Goal: Navigation & Orientation: Go to known website

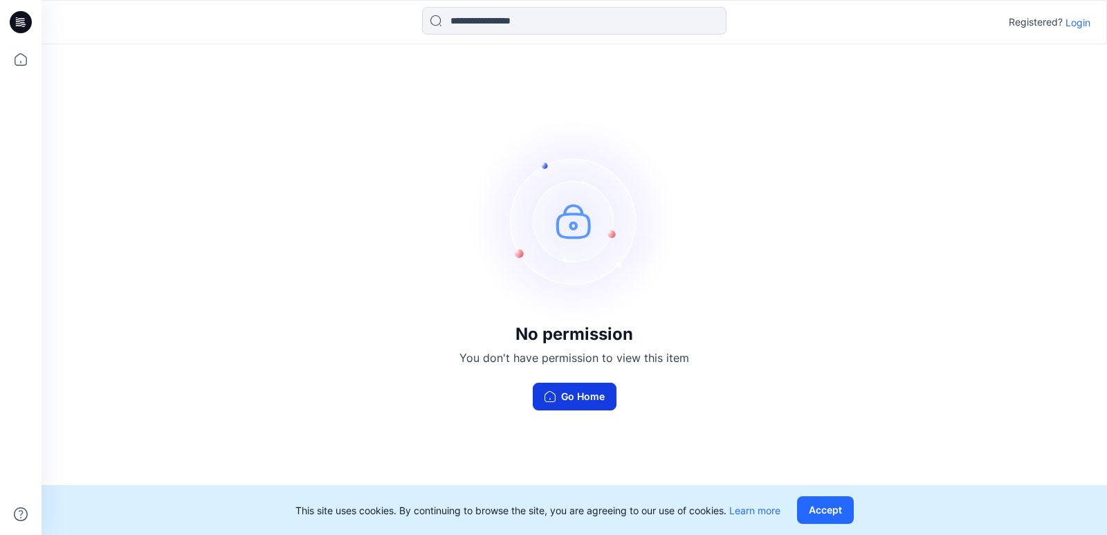
click at [565, 407] on button "Go Home" at bounding box center [575, 396] width 84 height 28
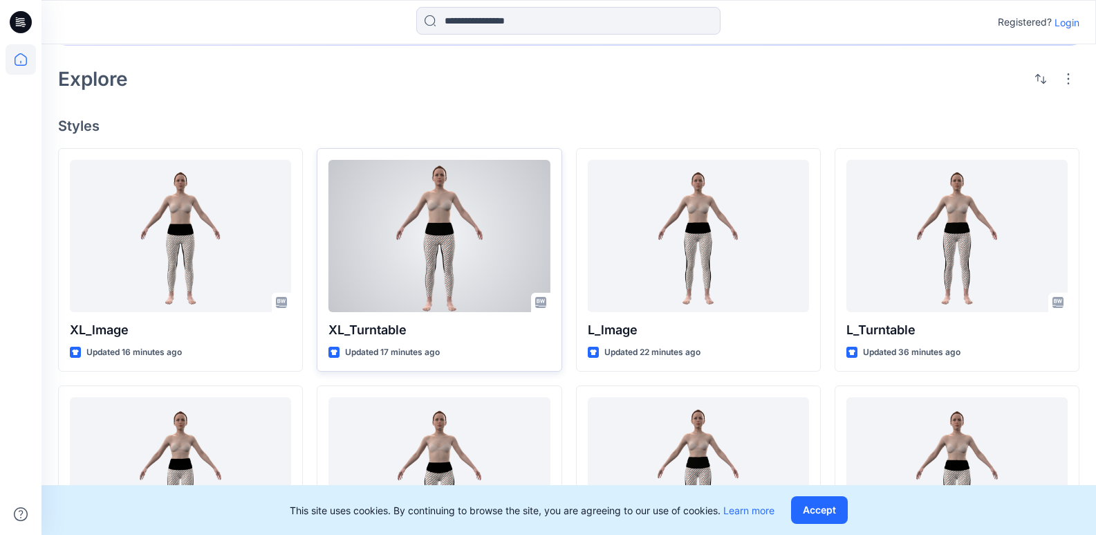
scroll to position [277, 0]
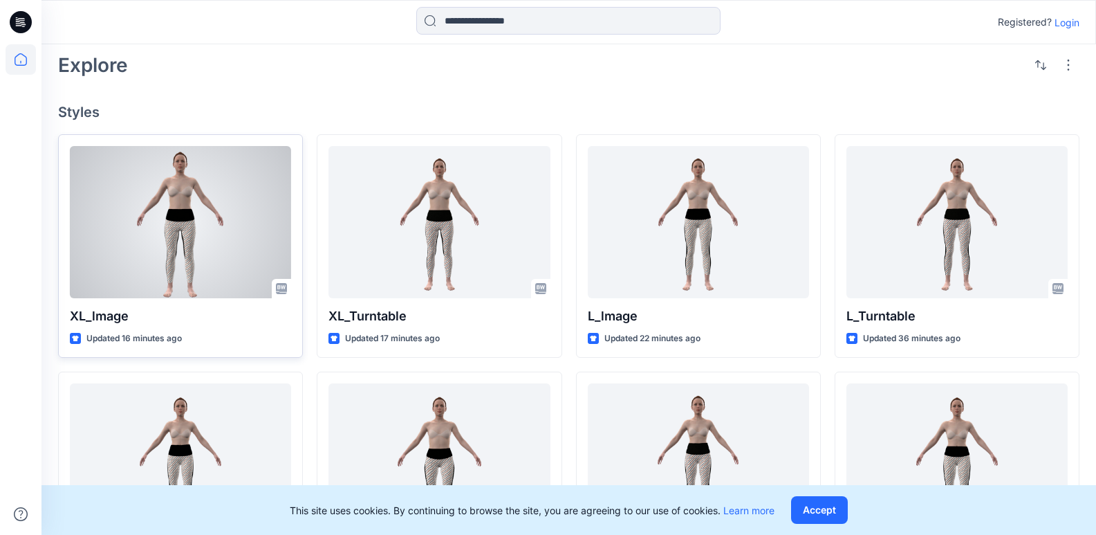
click at [203, 221] on div at bounding box center [180, 222] width 221 height 152
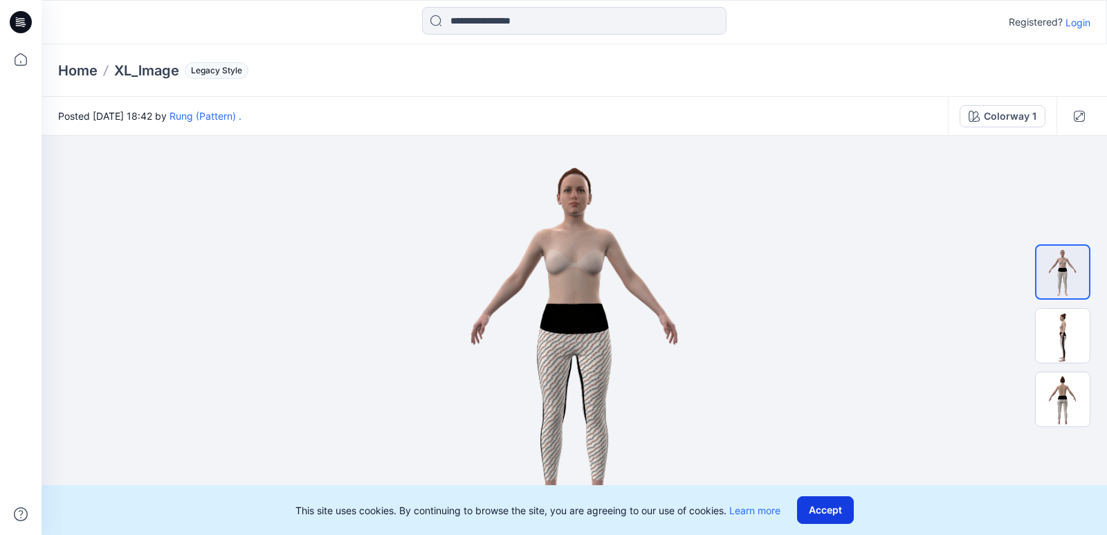
click at [834, 503] on button "Accept" at bounding box center [825, 510] width 57 height 28
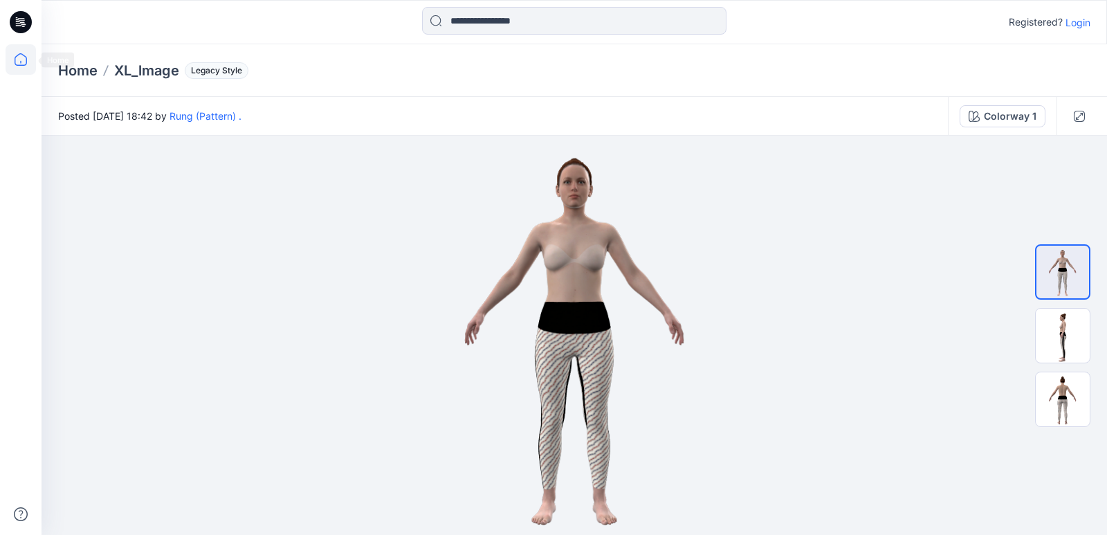
click at [17, 58] on icon at bounding box center [21, 59] width 30 height 30
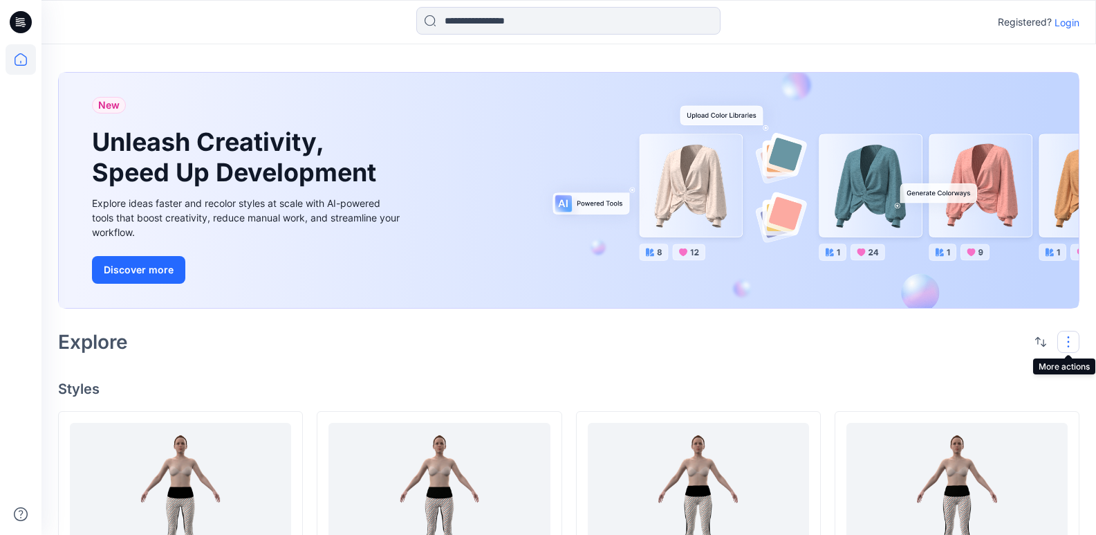
click at [1068, 335] on button "button" at bounding box center [1068, 342] width 22 height 22
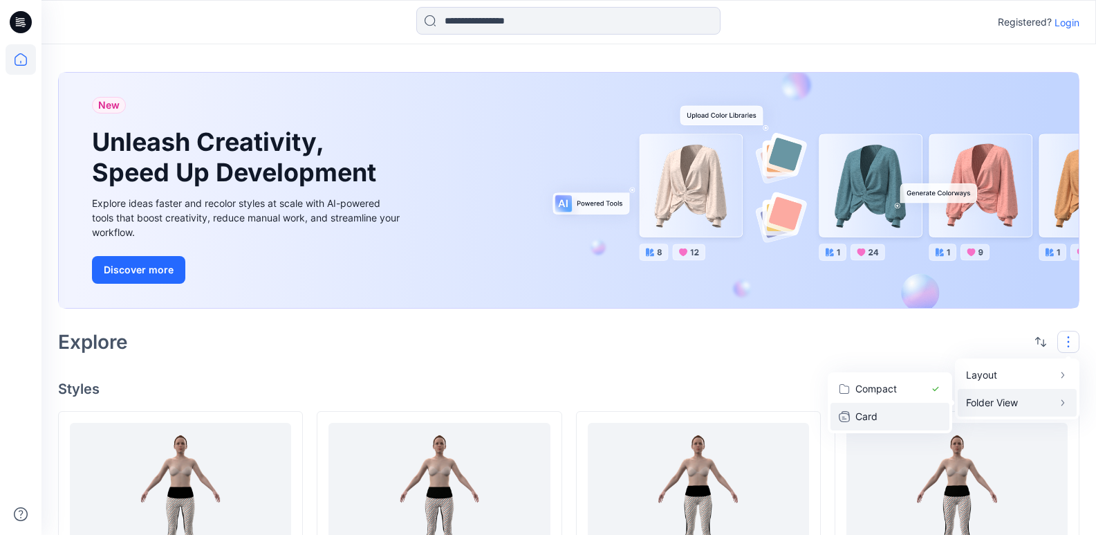
click at [890, 414] on p "Card" at bounding box center [890, 416] width 69 height 17
click at [897, 391] on p "Compact" at bounding box center [890, 388] width 69 height 17
click at [918, 416] on p "Card" at bounding box center [890, 416] width 69 height 17
click at [921, 382] on p "Compact" at bounding box center [890, 388] width 69 height 17
click at [732, 351] on div "Explore Layout Grid Large Grid Folder View Compact Card" at bounding box center [569, 341] width 1022 height 33
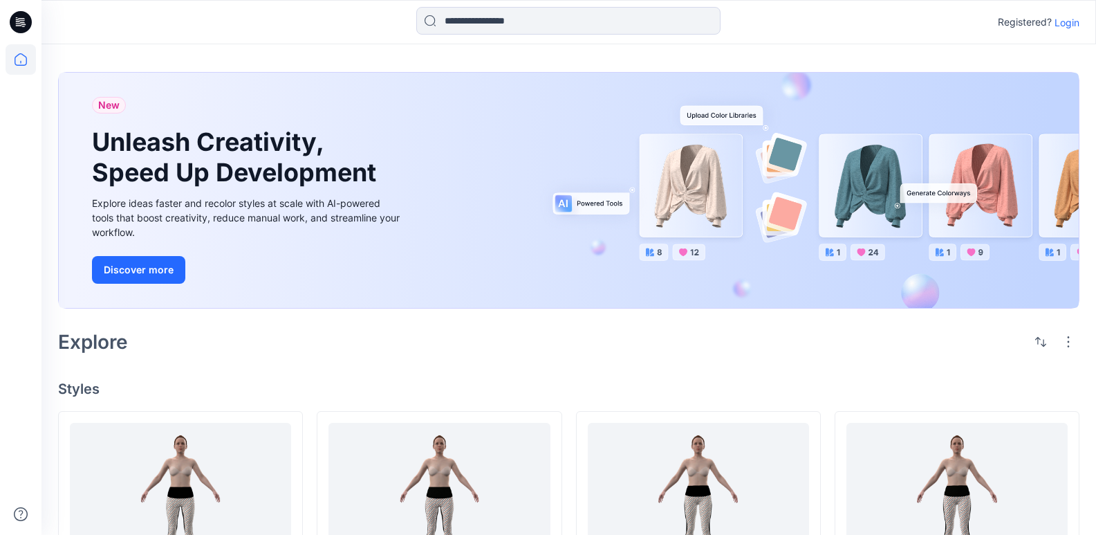
click at [18, 17] on icon at bounding box center [21, 22] width 22 height 22
click at [24, 58] on icon at bounding box center [21, 59] width 30 height 30
click at [152, 268] on button "Discover more" at bounding box center [138, 270] width 93 height 28
click at [1065, 23] on p "Login" at bounding box center [1067, 22] width 25 height 15
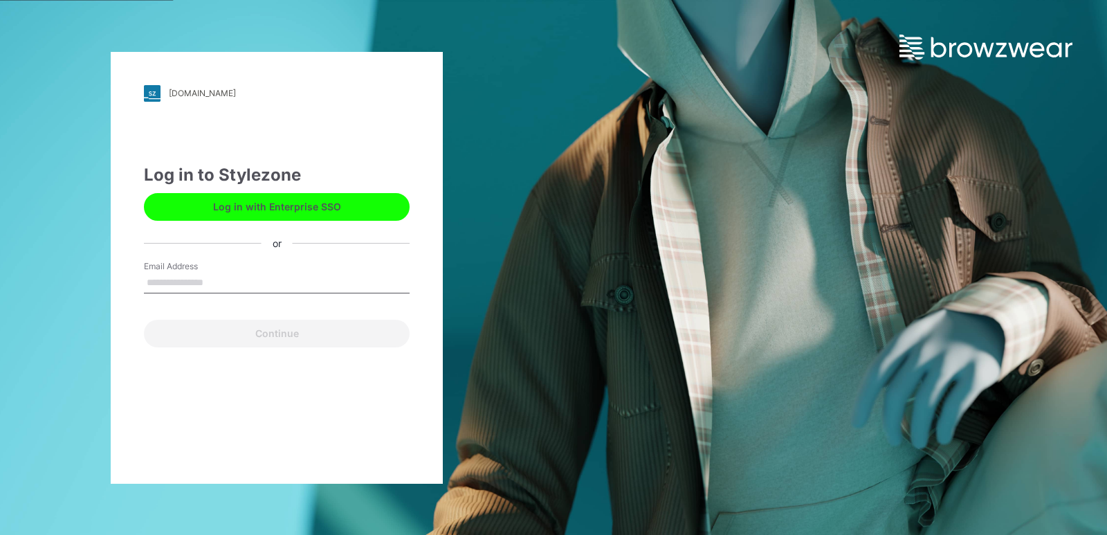
click at [188, 277] on input "Email Address" at bounding box center [277, 282] width 266 height 21
click at [379, 120] on div "[DOMAIN_NAME] Loading... Log in to Stylezone Log in with Enterprise SSO or Emai…" at bounding box center [277, 268] width 332 height 432
click at [212, 284] on input "Email Address" at bounding box center [277, 282] width 266 height 21
click at [564, 165] on div "[DOMAIN_NAME] Loading... Log in to Stylezone Log in with Enterprise SSO or Emai…" at bounding box center [553, 267] width 1107 height 535
click at [723, 210] on div "[DOMAIN_NAME] Loading... Log in to Stylezone Log in with Enterprise SSO or Emai…" at bounding box center [553, 267] width 1107 height 535
